Goal: Task Accomplishment & Management: Manage account settings

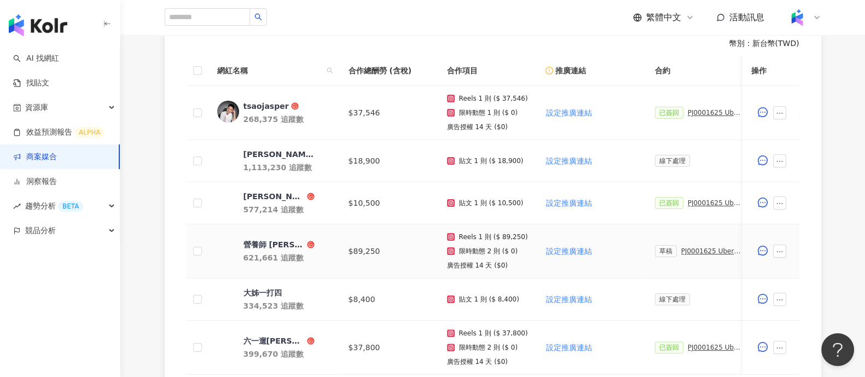
scroll to position [342, 0]
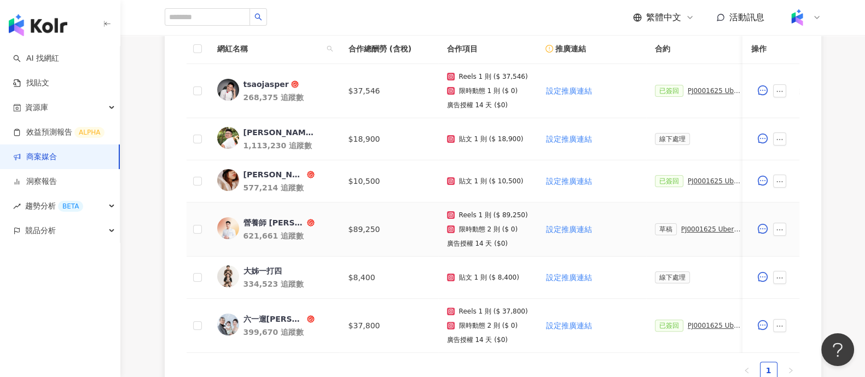
click at [685, 227] on div "PJ0001625 Uber Eats_生鮮雜貨Q3_KOL合作" at bounding box center [711, 229] width 61 height 8
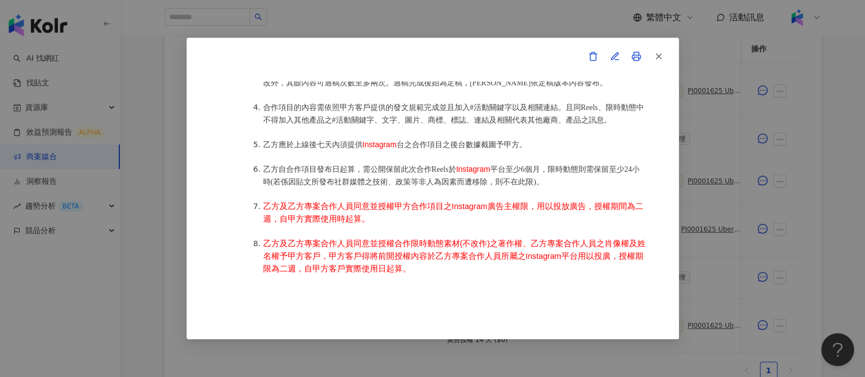
scroll to position [547, 0]
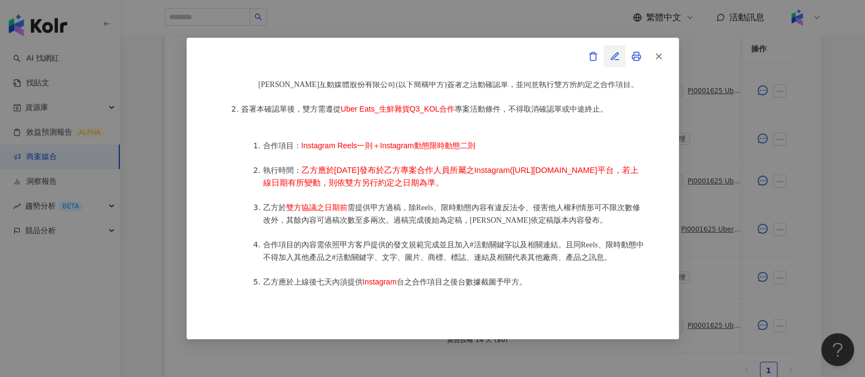
click at [617, 63] on button "button" at bounding box center [615, 56] width 22 height 22
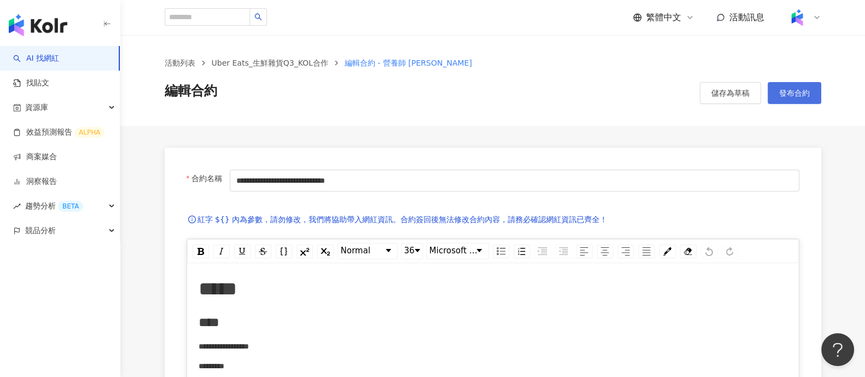
click at [776, 96] on button "發布合約" at bounding box center [795, 93] width 54 height 22
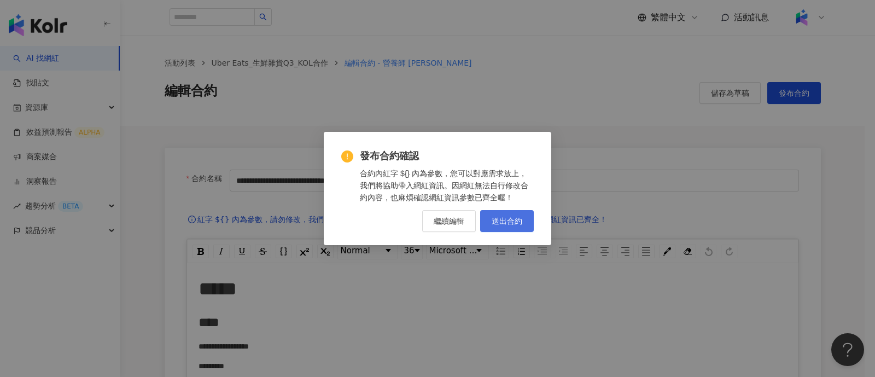
click at [524, 223] on button "送出合約" at bounding box center [507, 221] width 54 height 22
